Goal: Task Accomplishment & Management: Manage account settings

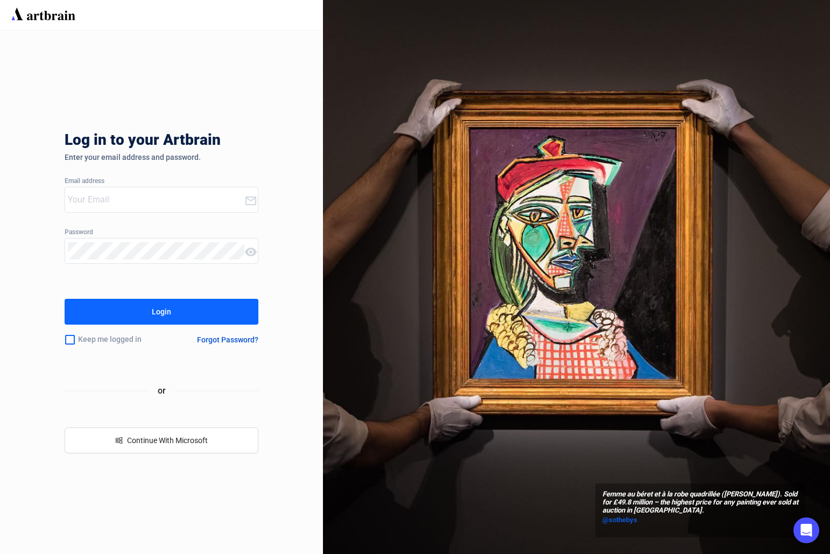
type input "[PERSON_NAME][EMAIL_ADDRESS][DOMAIN_NAME]"
click at [231, 318] on button "Login" at bounding box center [162, 312] width 194 height 26
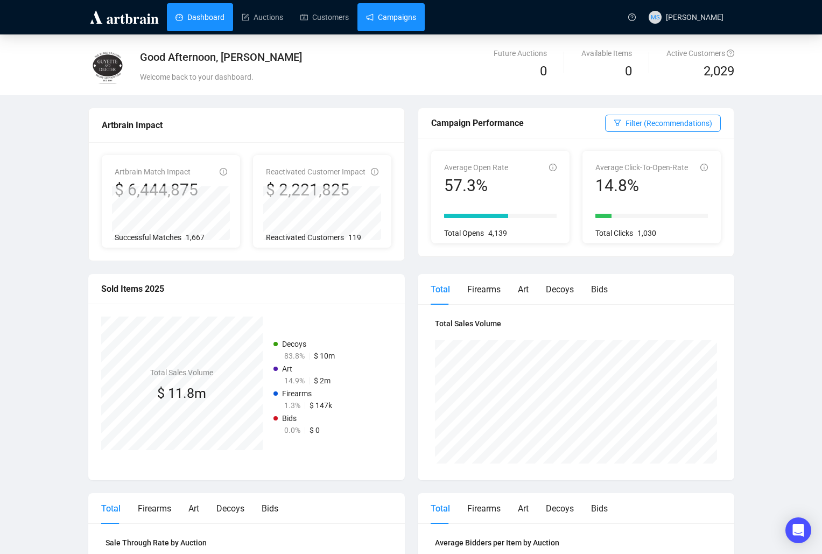
click at [369, 24] on link "Campaigns" at bounding box center [391, 17] width 50 height 28
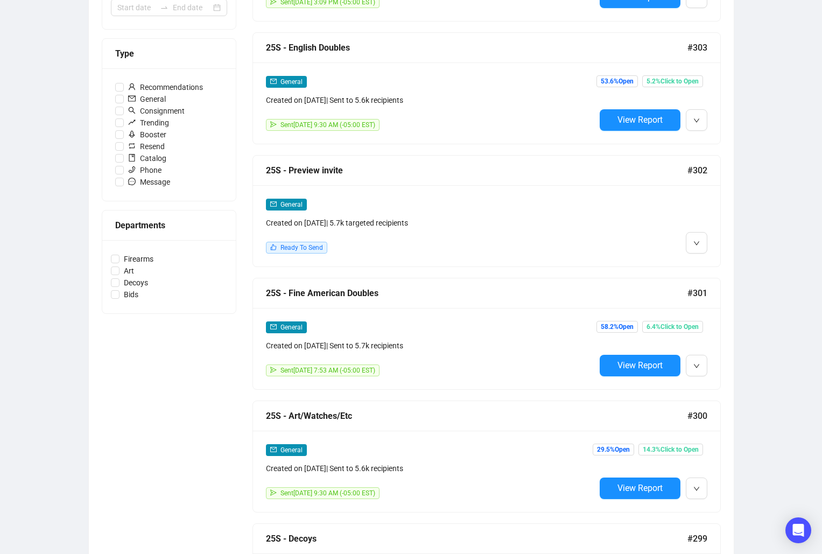
scroll to position [287, 0]
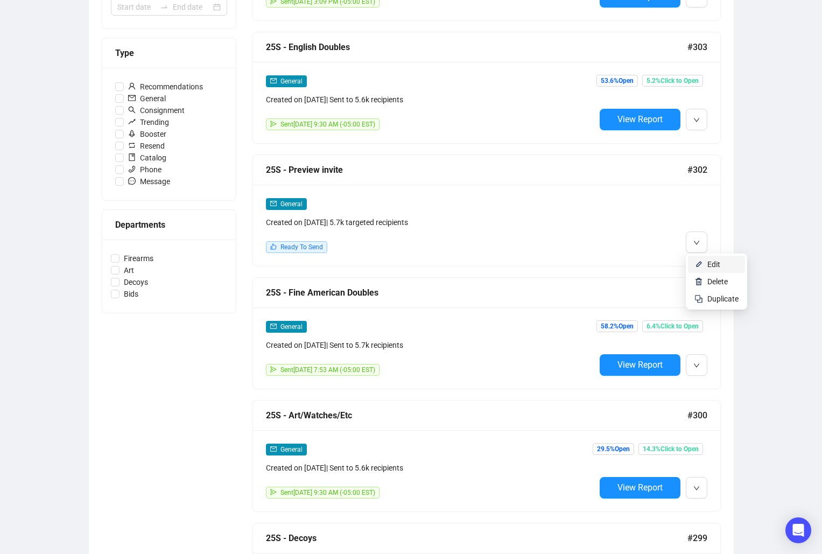
click at [709, 266] on span "Edit" at bounding box center [713, 264] width 13 height 9
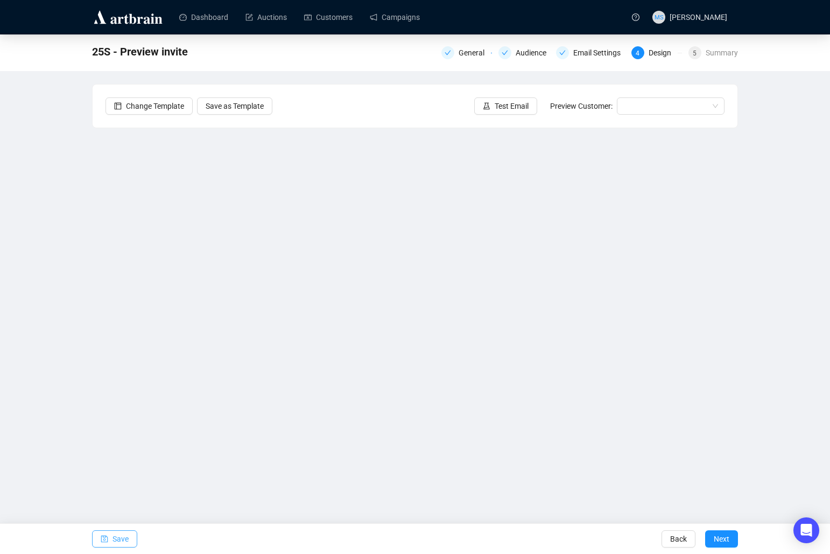
click at [112, 535] on button "Save" at bounding box center [114, 538] width 45 height 17
click at [527, 102] on span "Test Email" at bounding box center [511, 106] width 34 height 12
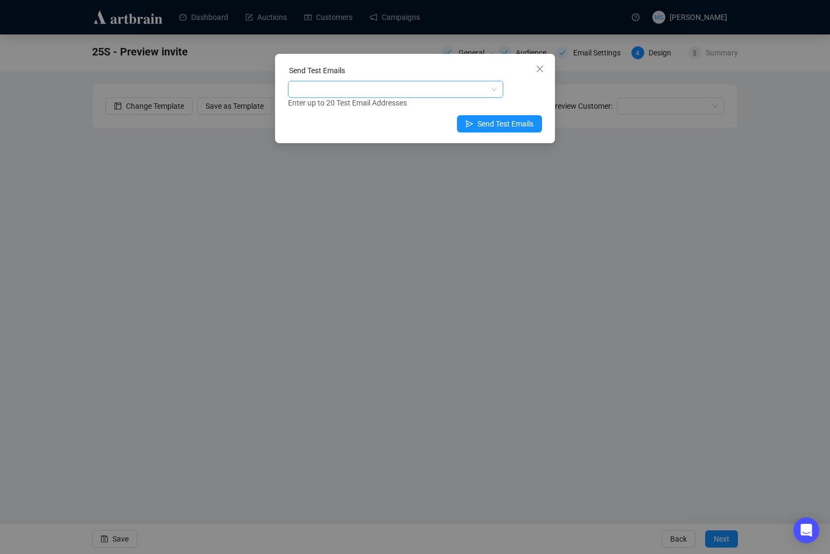
click at [409, 88] on div at bounding box center [390, 89] width 200 height 15
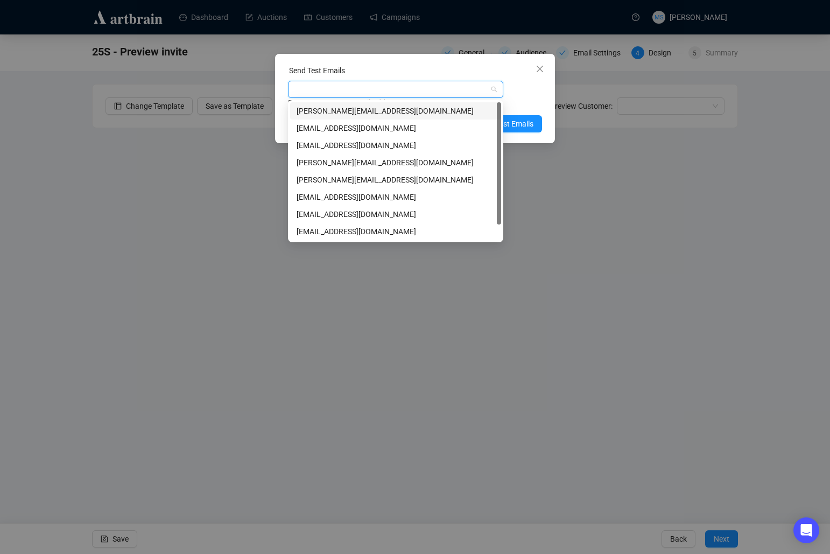
click at [359, 113] on div "[PERSON_NAME][EMAIL_ADDRESS][DOMAIN_NAME]" at bounding box center [395, 111] width 198 height 12
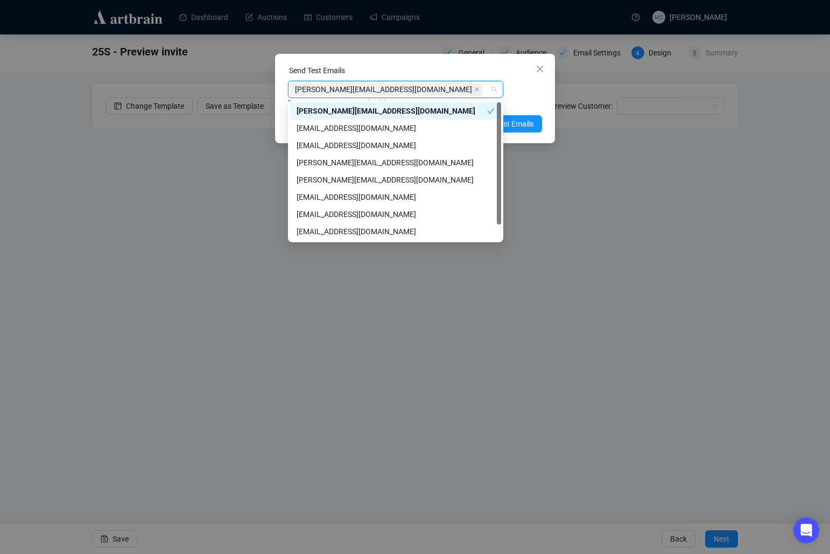
click at [520, 97] on div "Enter up to 20 Test Email Addresses" at bounding box center [415, 103] width 254 height 12
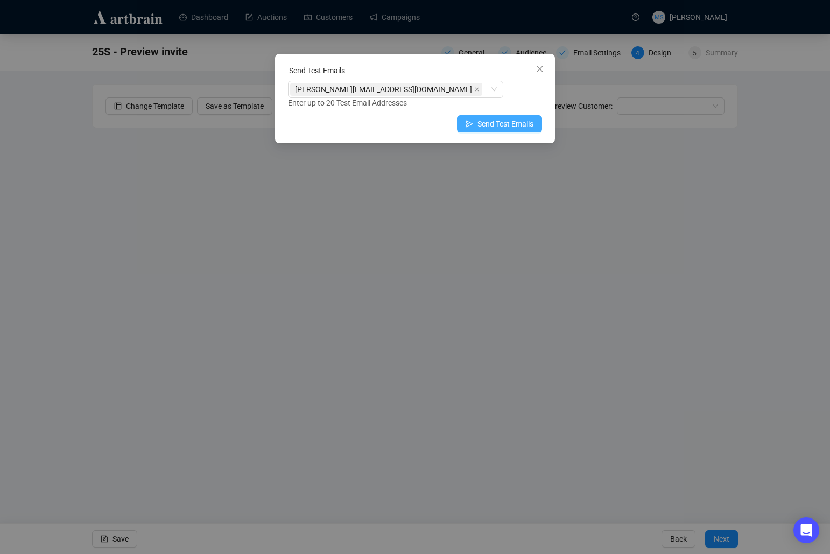
click at [517, 123] on span "Send Test Emails" at bounding box center [505, 124] width 56 height 12
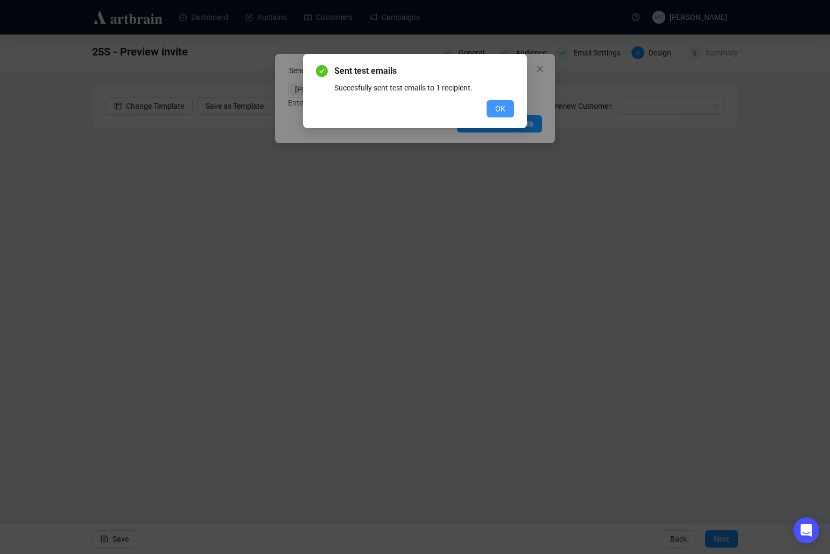
click at [496, 112] on span "OK" at bounding box center [500, 109] width 10 height 12
